Goal: Task Accomplishment & Management: Manage account settings

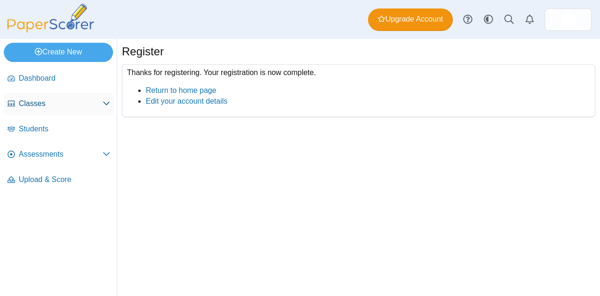
click at [42, 103] on span "Classes" at bounding box center [61, 103] width 84 height 10
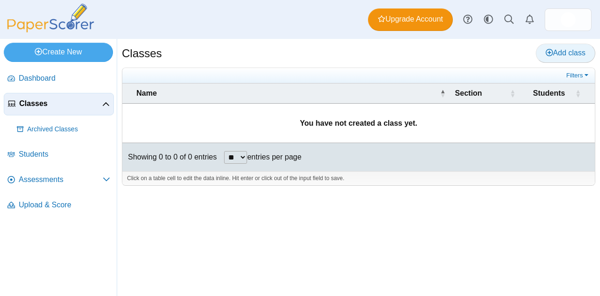
click at [557, 51] on span "Add class" at bounding box center [565, 53] width 40 height 8
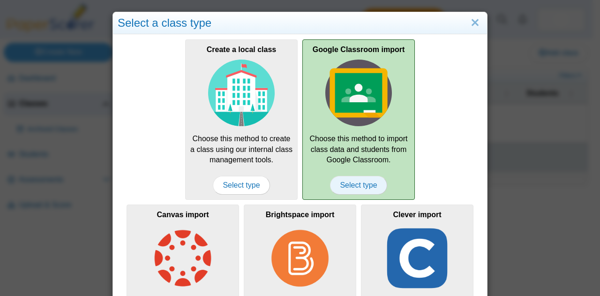
click at [358, 184] on span "Select type" at bounding box center [358, 185] width 57 height 19
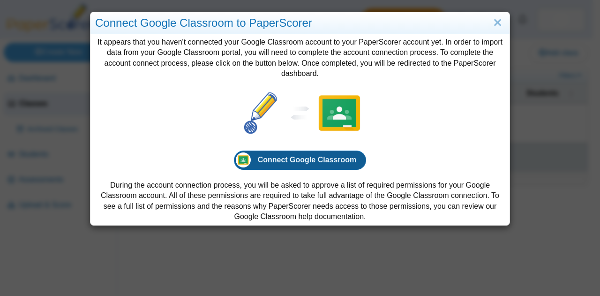
click at [341, 161] on span "Connect Google Classroom" at bounding box center [307, 160] width 99 height 8
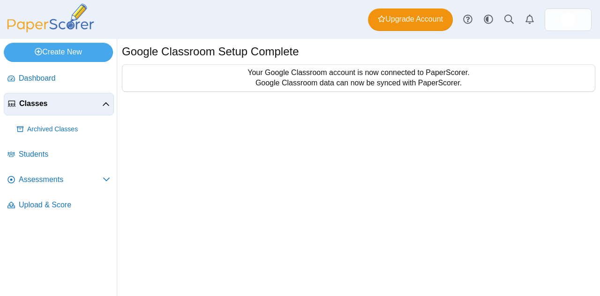
click at [434, 109] on div "Google Classroom Setup Complete Your Google Classroom account is now connected …" at bounding box center [358, 167] width 483 height 257
click at [292, 5] on div "Dashboard Classes Archived classes Students Assessments" at bounding box center [300, 19] width 600 height 39
